Goal: Transaction & Acquisition: Purchase product/service

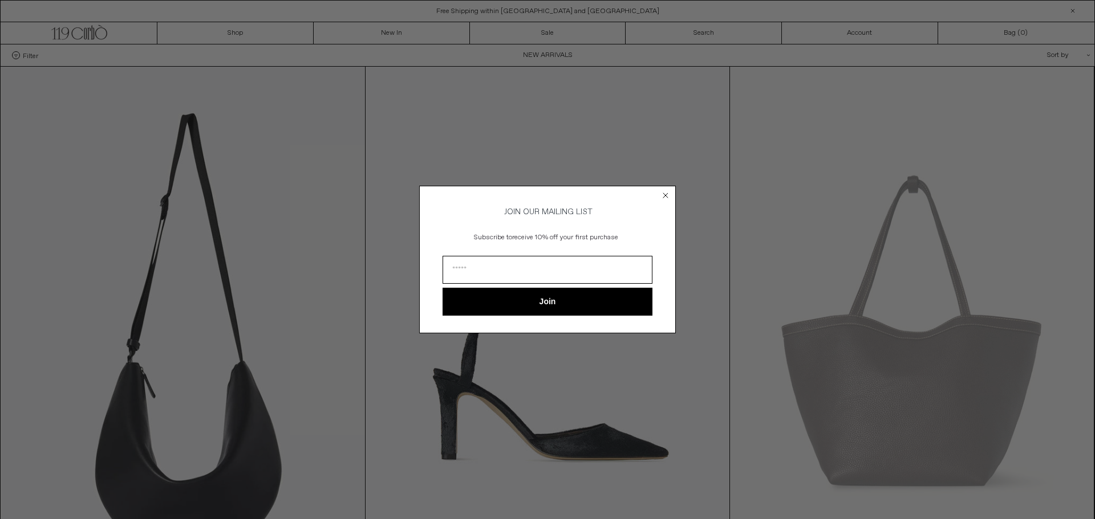
click at [667, 192] on circle "Close dialog" at bounding box center [665, 195] width 11 height 11
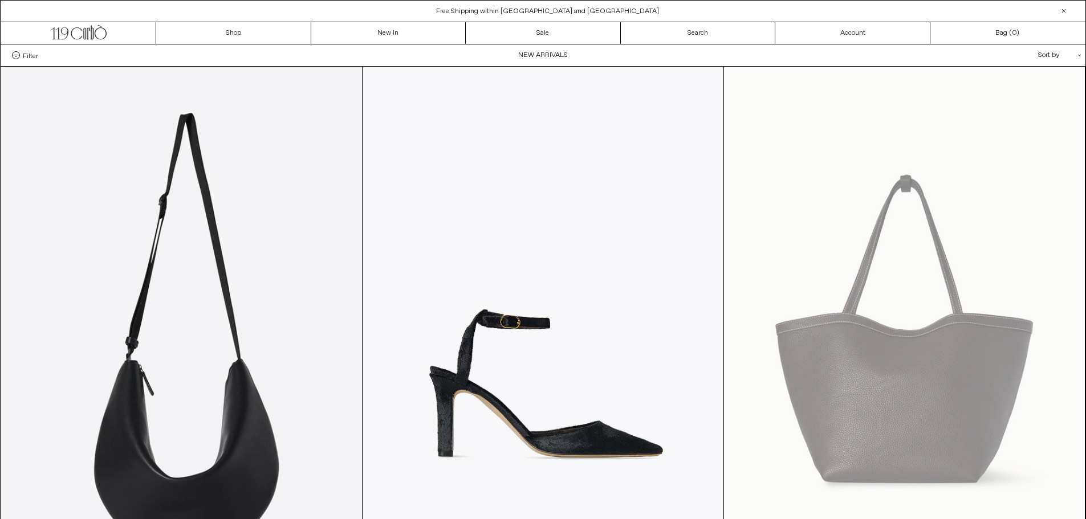
click at [40, 54] on div "Filter Designer .cls-1{fill:#231f20} [PERSON_NAME] [GEOGRAPHIC_DATA] Doffer Boy…" at bounding box center [22, 55] width 43 height 8
click at [27, 57] on span "Filter" at bounding box center [30, 55] width 15 height 8
click at [0, 0] on select "**********" at bounding box center [0, 0] width 0 height 0
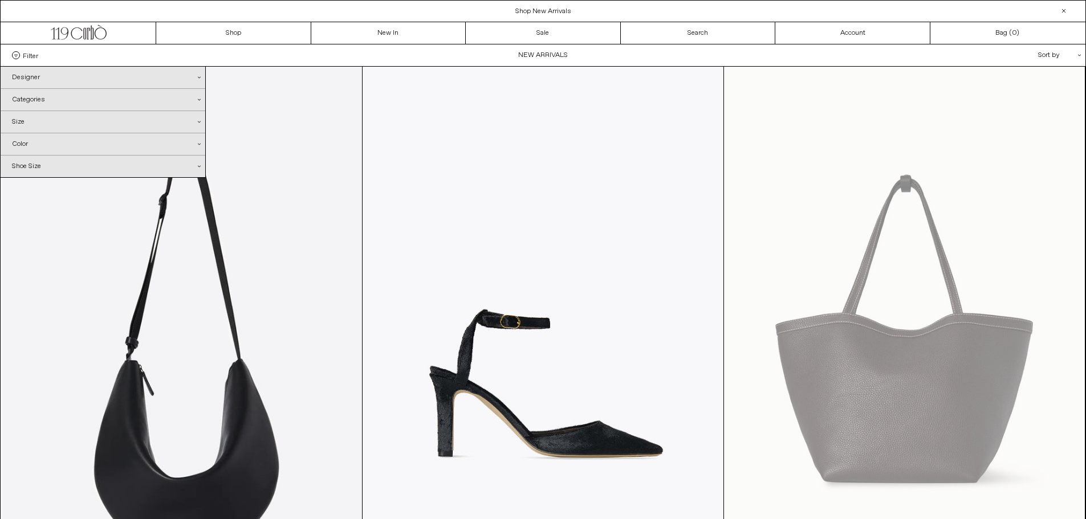
click at [28, 95] on div "Categories .cls-1{fill:#231f20}" at bounding box center [103, 100] width 205 height 22
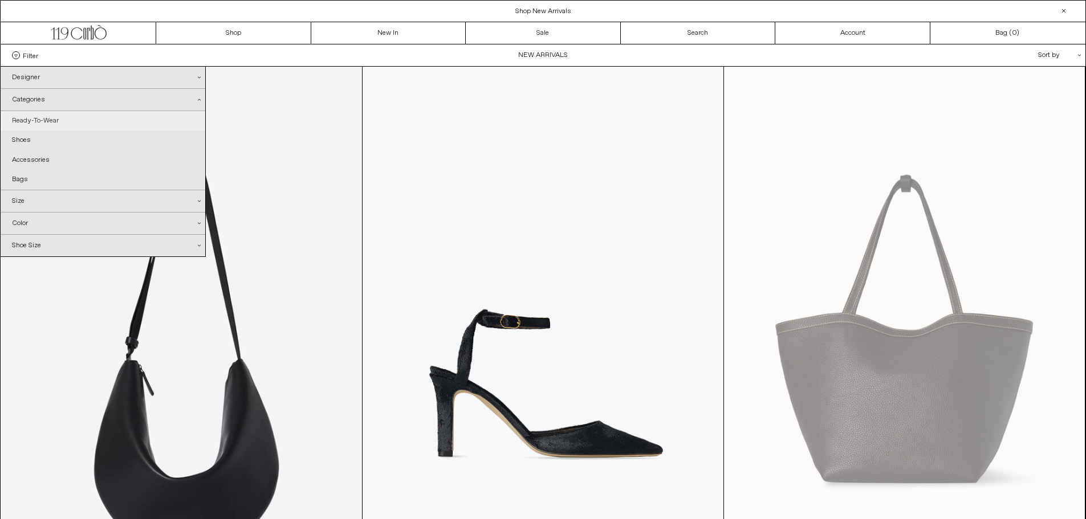
click at [28, 120] on link "Ready-To-Wear" at bounding box center [103, 120] width 205 height 19
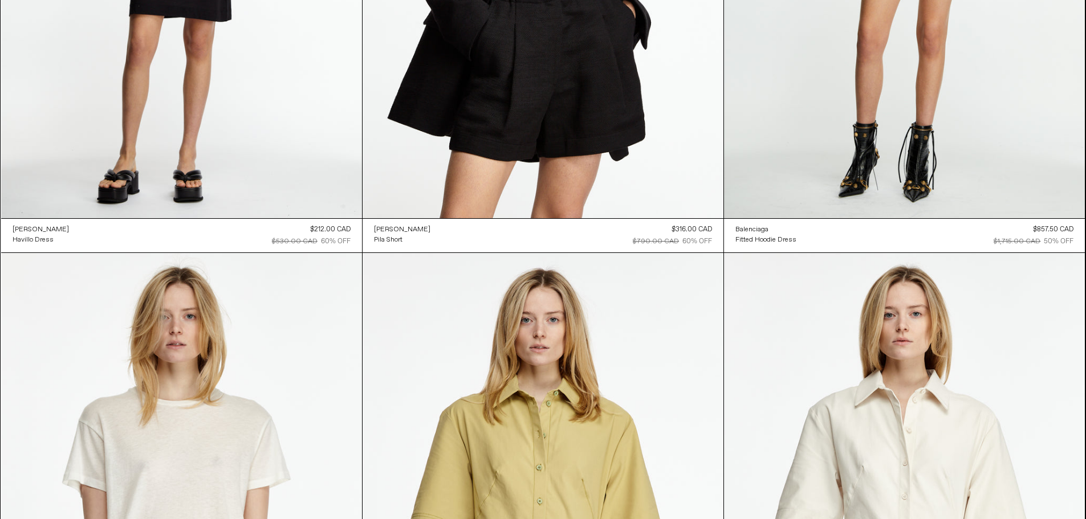
scroll to position [19507, 0]
